Goal: Information Seeking & Learning: Learn about a topic

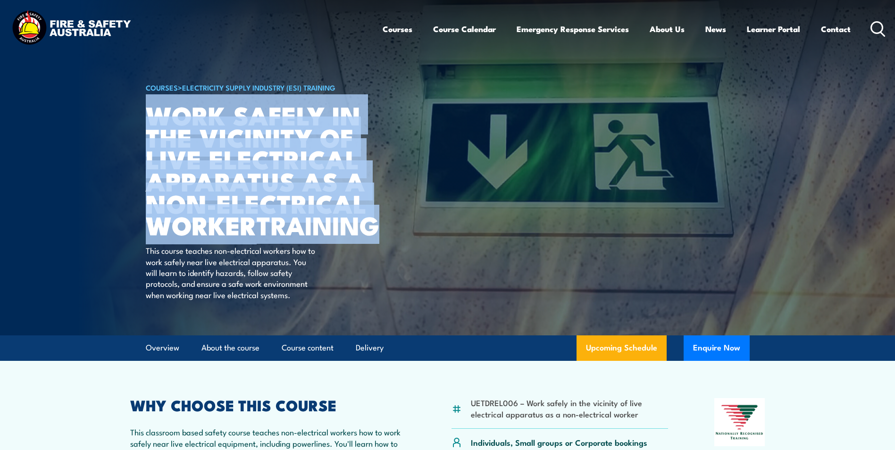
drag, startPoint x: 150, startPoint y: 116, endPoint x: 288, endPoint y: 249, distance: 191.8
click at [288, 236] on h1 "Work safely in the vicinity of live electrical apparatus as a non-electrical wo…" at bounding box center [262, 170] width 233 height 132
copy h1 "Work safely in the vicinity of live electrical apparatus as a non-electrical wo…"
click at [403, 244] on article "COURSES > Electricity Supply Industry (ESI) Training Work safely in the vicinit…" at bounding box center [448, 167] width 604 height 335
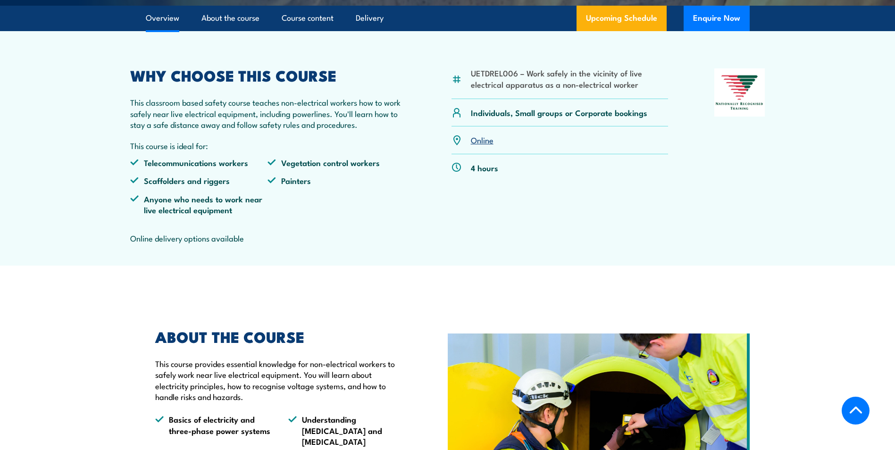
scroll to position [330, 0]
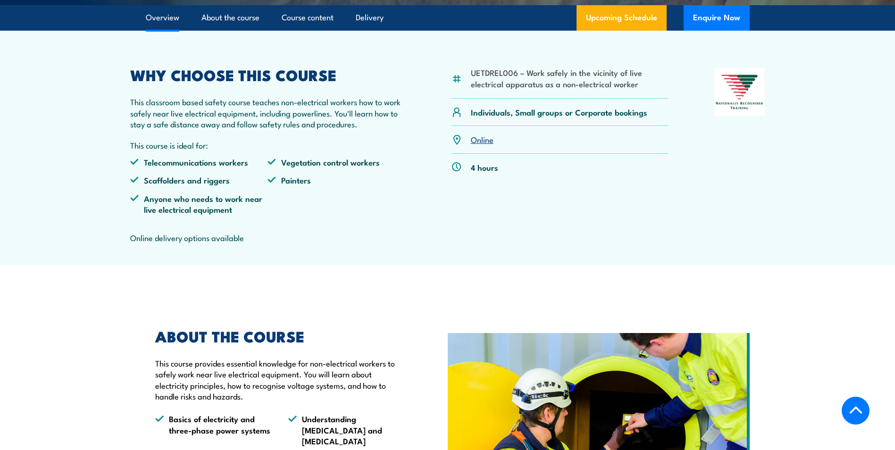
click at [501, 89] on li "UETDREL006 – Work safely in the vicinity of live electrical apparatus as a non-…" at bounding box center [570, 78] width 198 height 22
copy li "UETDREL006"
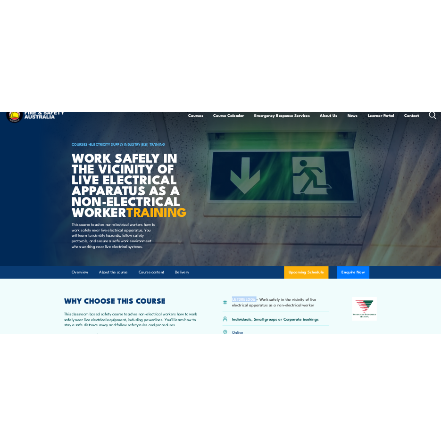
scroll to position [0, 0]
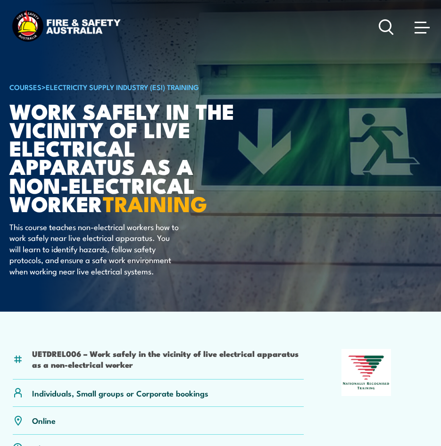
click at [332, 210] on article "COURSES > Electricity Supply Industry (ESI) Training Work safely in the vicinit…" at bounding box center [220, 156] width 422 height 312
click at [317, 243] on article "COURSES > Electricity Supply Industry (ESI) Training Work safely in the vicinit…" at bounding box center [220, 156] width 422 height 312
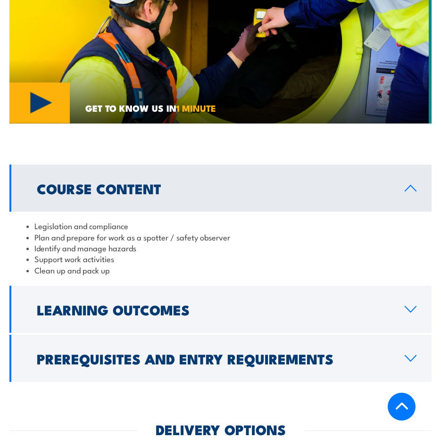
scroll to position [943, 0]
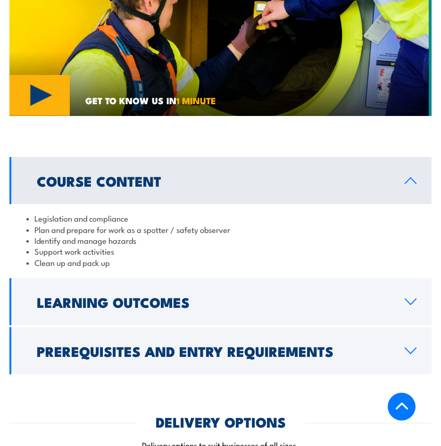
click at [284, 296] on h2 "Learning Outcomes" at bounding box center [213, 302] width 353 height 12
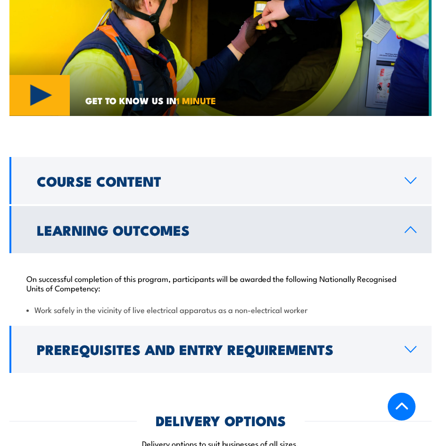
click at [268, 343] on h2 "Prerequisites and Entry Requirements" at bounding box center [213, 349] width 353 height 12
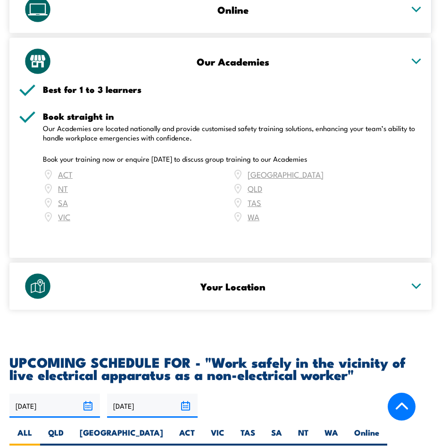
scroll to position [1509, 0]
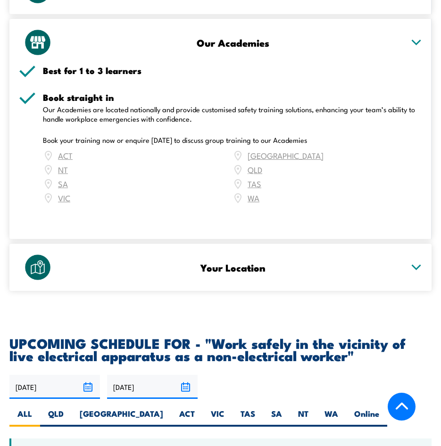
click at [415, 265] on icon at bounding box center [416, 267] width 8 height 4
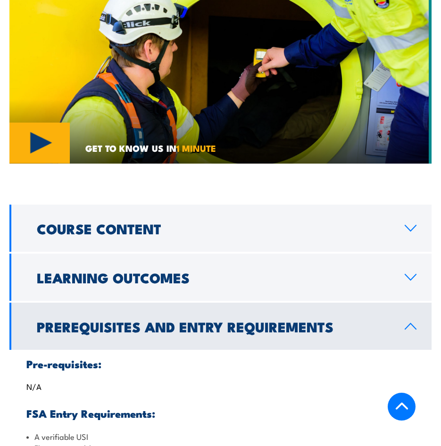
scroll to position [896, 0]
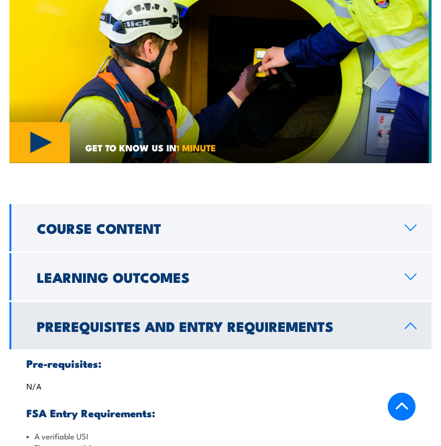
click at [332, 222] on h2 "Course Content" at bounding box center [213, 228] width 353 height 12
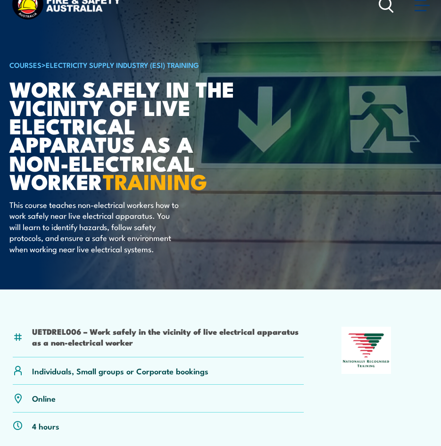
scroll to position [0, 0]
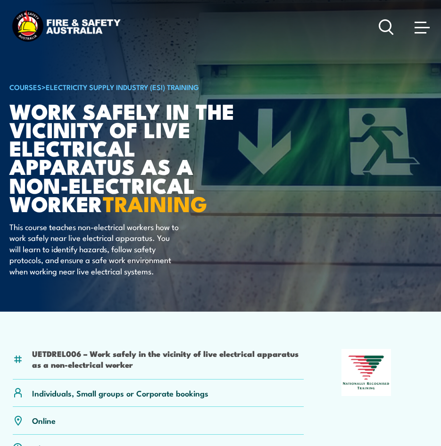
click at [266, 233] on article "COURSES > Electricity Supply Industry (ESI) Training Work safely in the vicinit…" at bounding box center [220, 156] width 422 height 312
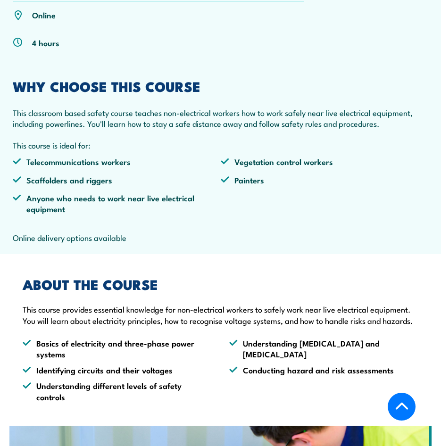
scroll to position [424, 0]
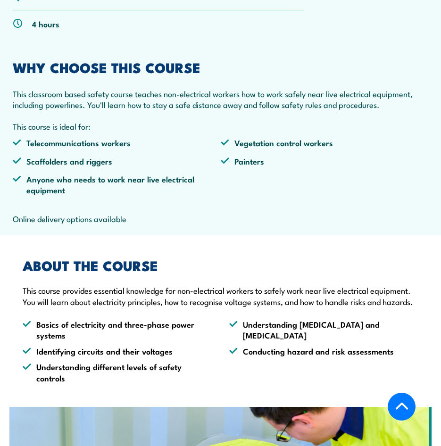
click at [118, 263] on h2 "ABOUT THE COURSE" at bounding box center [221, 265] width 396 height 12
click at [117, 96] on p "This classroom based safety course teaches non-electrical workers how to work s…" at bounding box center [220, 99] width 415 height 22
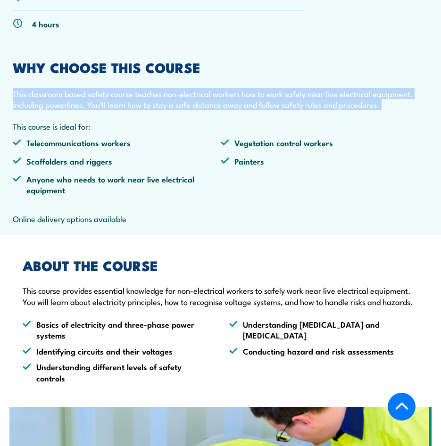
click at [117, 96] on p "This classroom based safety course teaches non-electrical workers how to work s…" at bounding box center [220, 99] width 415 height 22
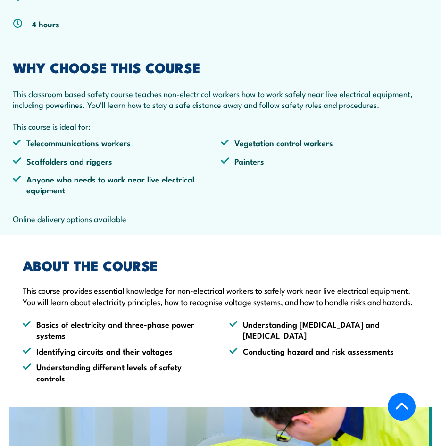
drag, startPoint x: 117, startPoint y: 96, endPoint x: 108, endPoint y: 144, distance: 49.4
click at [108, 144] on li "Telecommunications workers" at bounding box center [117, 142] width 208 height 11
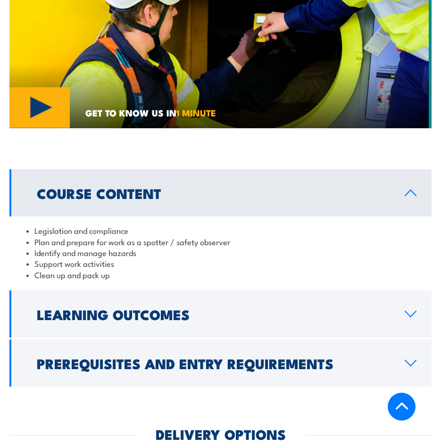
scroll to position [990, 0]
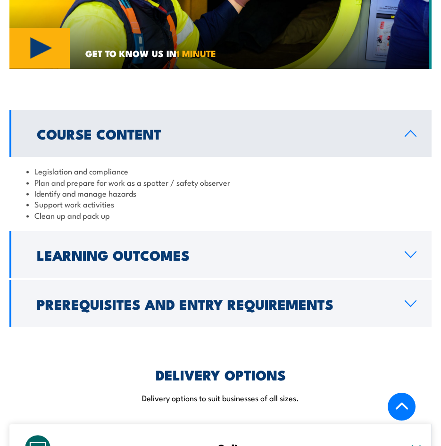
click at [310, 210] on li "Clean up and pack up" at bounding box center [220, 215] width 388 height 11
click at [285, 188] on li "Identify and manage hazards" at bounding box center [220, 193] width 388 height 11
click at [281, 188] on li "Identify and manage hazards" at bounding box center [220, 193] width 388 height 11
click at [281, 199] on li "Support work activities" at bounding box center [220, 204] width 388 height 11
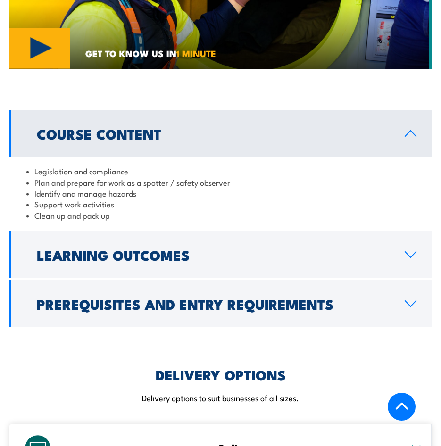
click at [263, 166] on li "Legislation and compliance" at bounding box center [220, 171] width 388 height 11
click at [269, 177] on li "Plan and prepare for work as a spotter / safety observer" at bounding box center [220, 182] width 388 height 11
click at [242, 188] on li "Identify and manage hazards" at bounding box center [220, 193] width 388 height 11
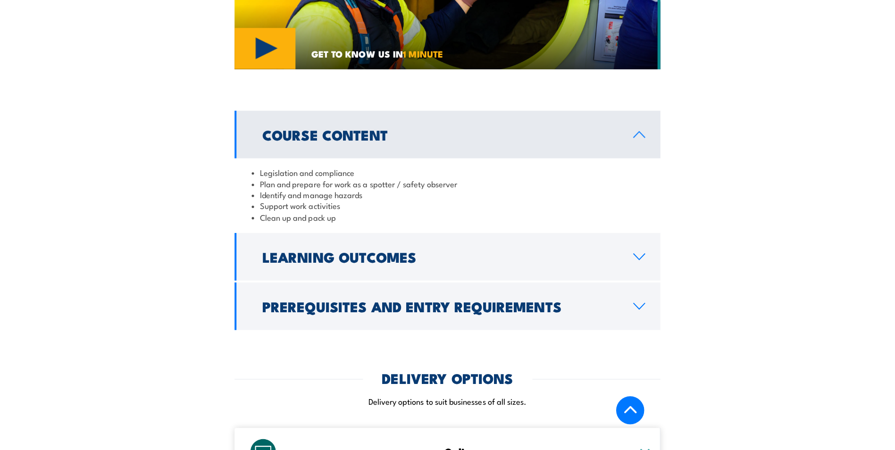
scroll to position [996, 0]
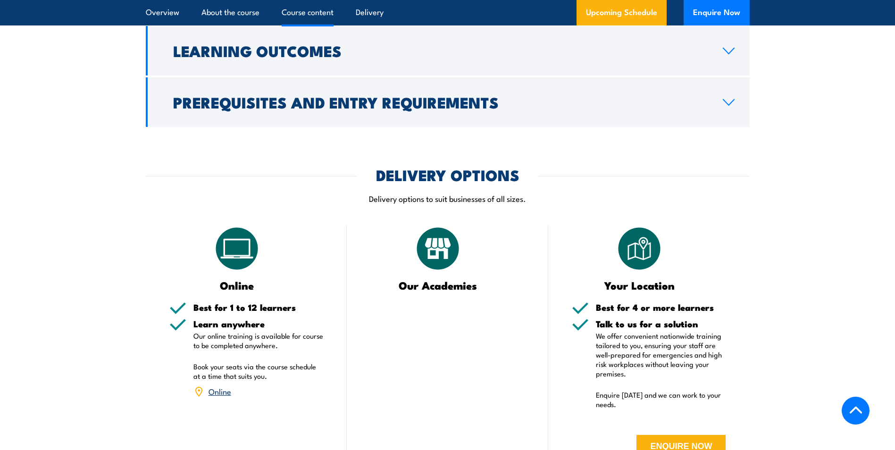
click at [814, 144] on div "COURSES > Electricity Supply Industry (ESI) Training Work safely in the vicinit…" at bounding box center [447, 65] width 895 height 2123
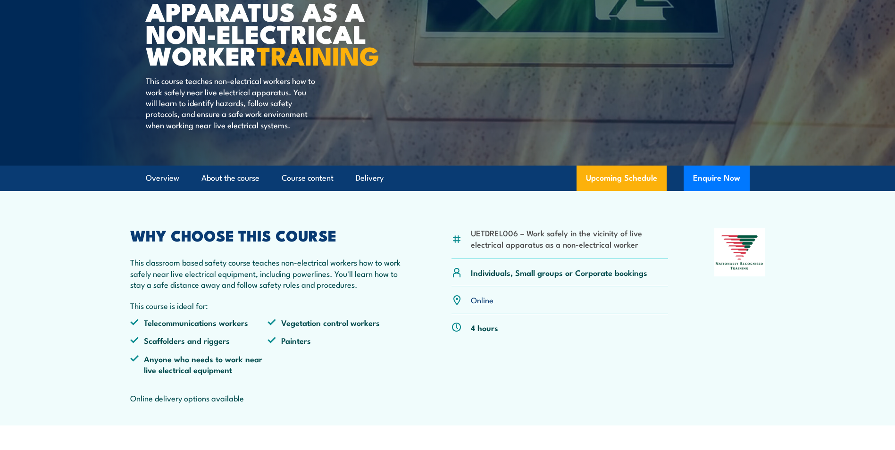
scroll to position [0, 0]
